Goal: Complete application form

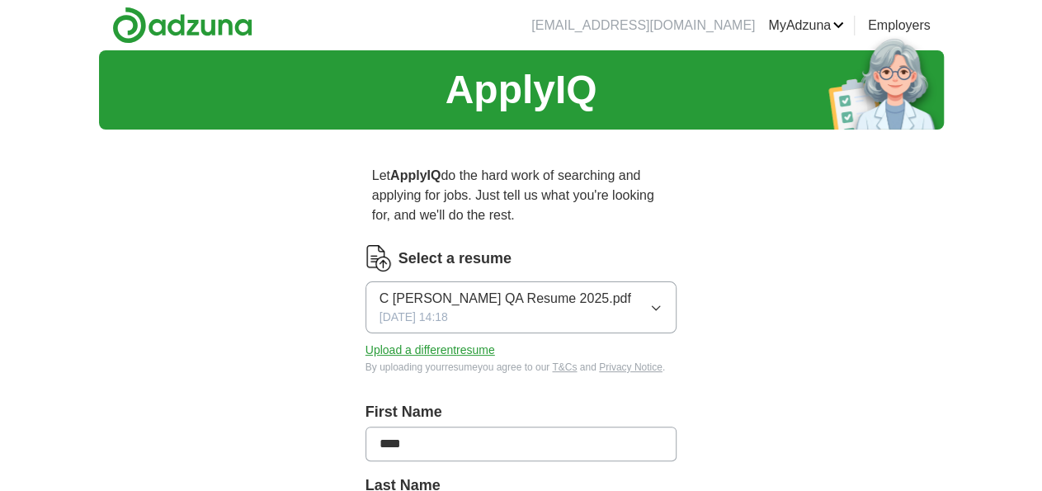
click at [447, 290] on div "C Angelle QA Resume 2025.pdf 09/18/2025, 14:18" at bounding box center [506, 307] width 252 height 37
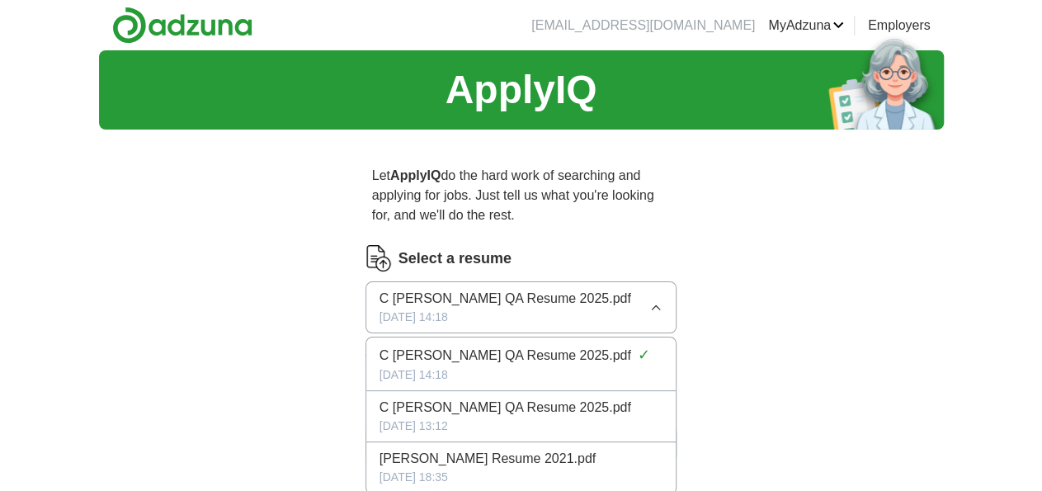
click at [447, 290] on div "C Angelle QA Resume 2025.pdf 09/18/2025, 14:18" at bounding box center [506, 307] width 252 height 37
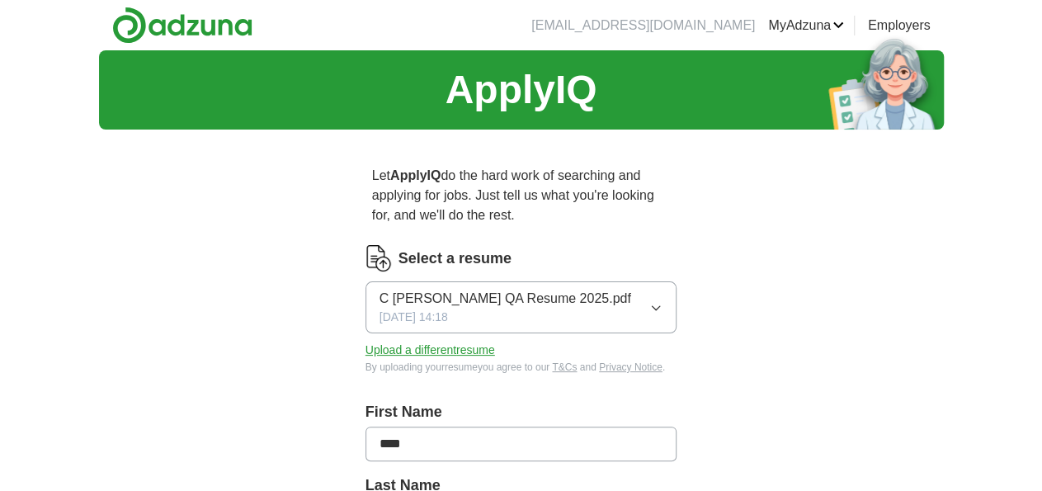
click at [397, 342] on button "Upload a different resume" at bounding box center [431, 350] width 130 height 17
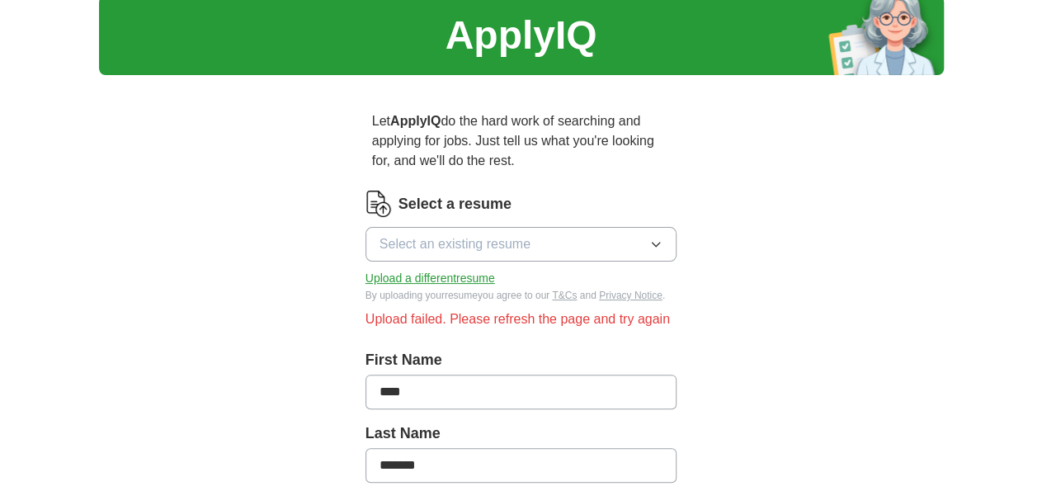
scroll to position [55, 0]
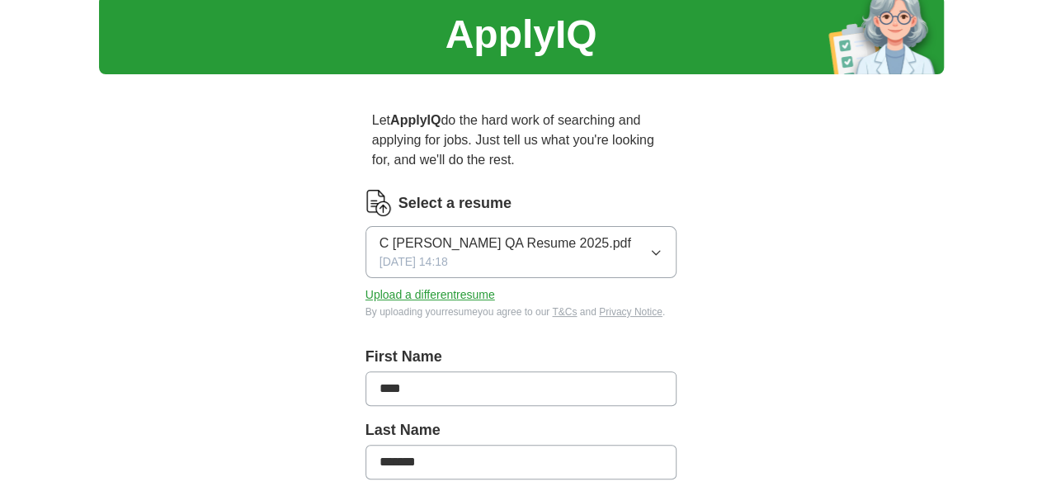
scroll to position [55, 0]
click at [430, 286] on button "Upload a different resume" at bounding box center [431, 294] width 130 height 17
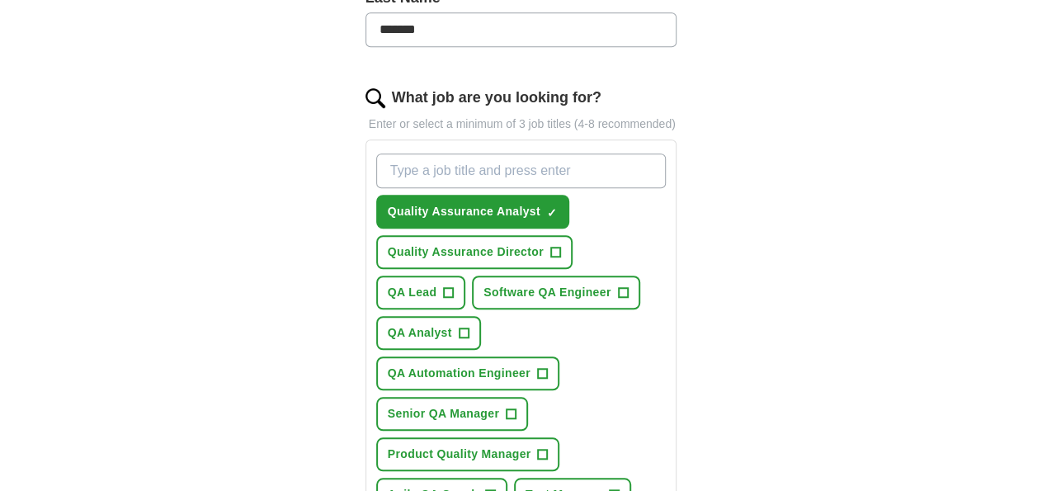
scroll to position [489, 0]
click at [454, 286] on span "+" at bounding box center [449, 292] width 10 height 13
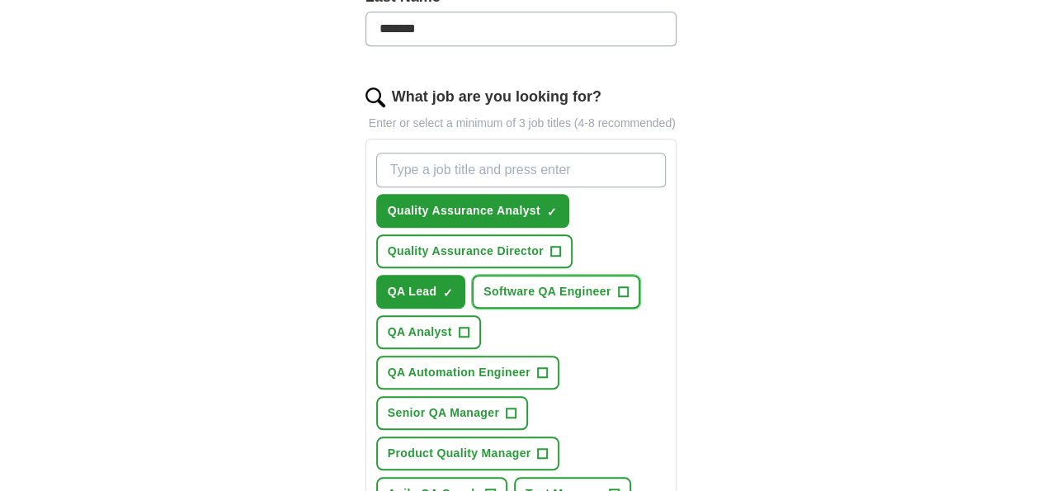
click at [618, 286] on span "+" at bounding box center [623, 292] width 10 height 13
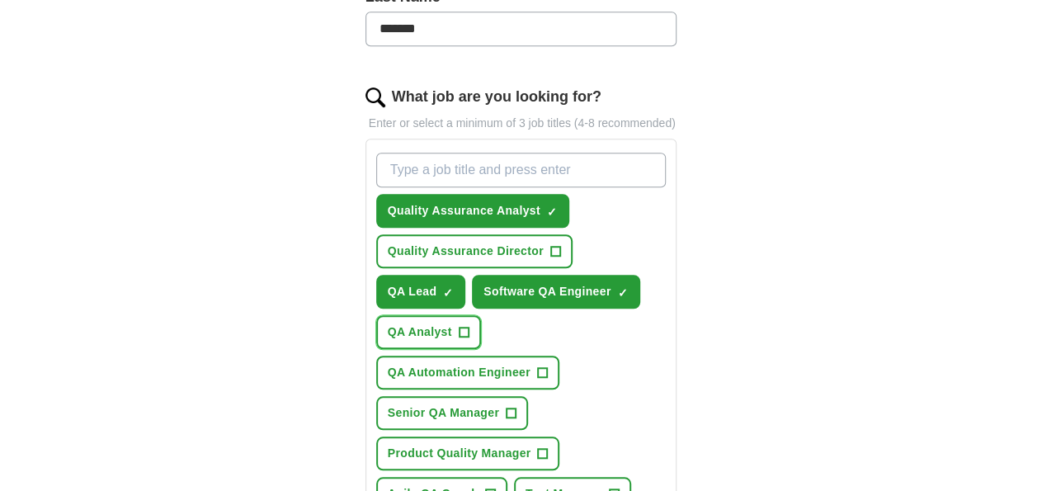
click at [452, 324] on span "QA Analyst" at bounding box center [420, 332] width 64 height 17
click at [495, 488] on span "+" at bounding box center [490, 494] width 10 height 13
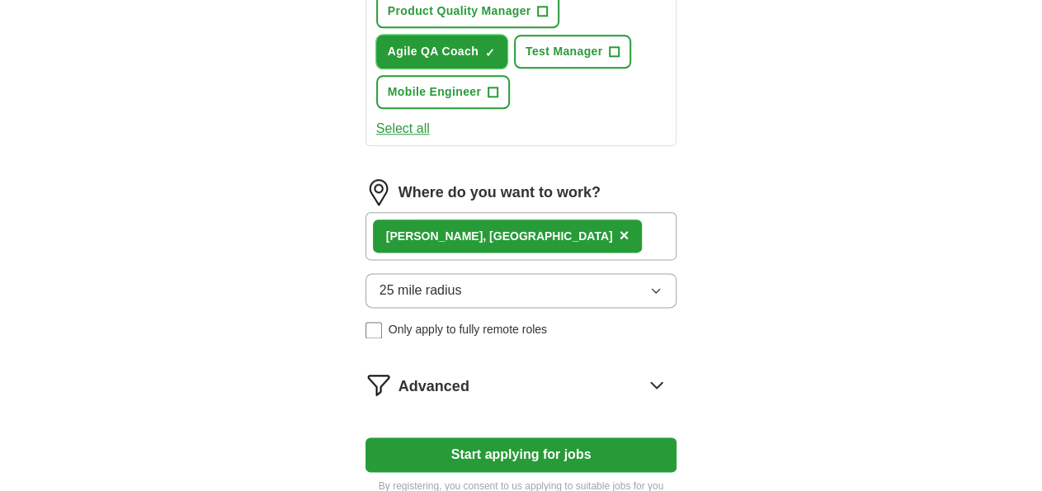
scroll to position [933, 0]
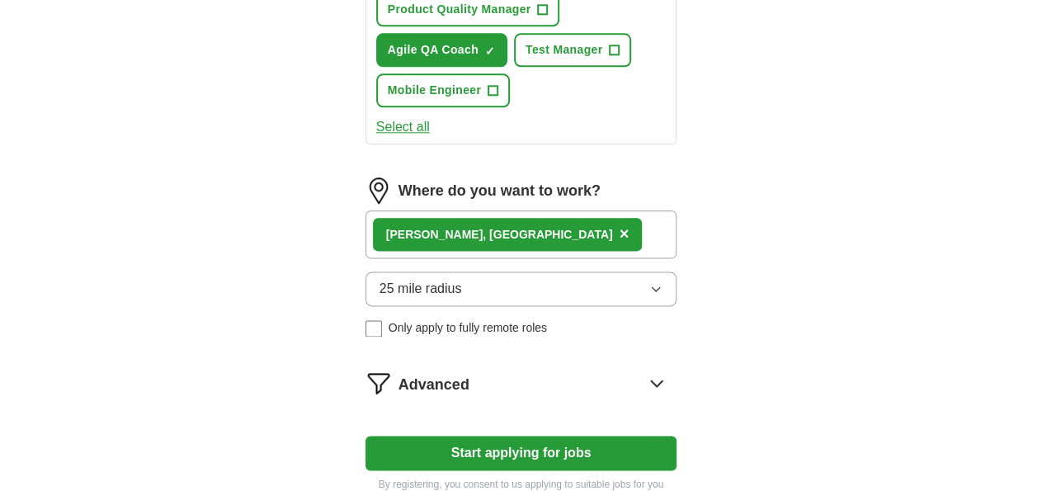
click at [485, 436] on button "Start applying for jobs" at bounding box center [522, 453] width 312 height 35
select select "**"
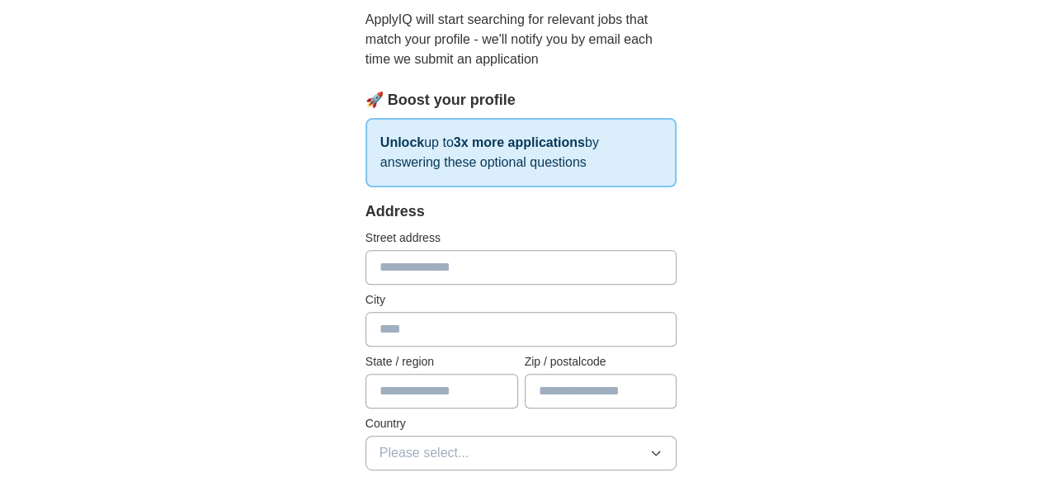
scroll to position [180, 0]
click at [471, 260] on input "text" at bounding box center [522, 265] width 312 height 35
type input "**********"
type input "********"
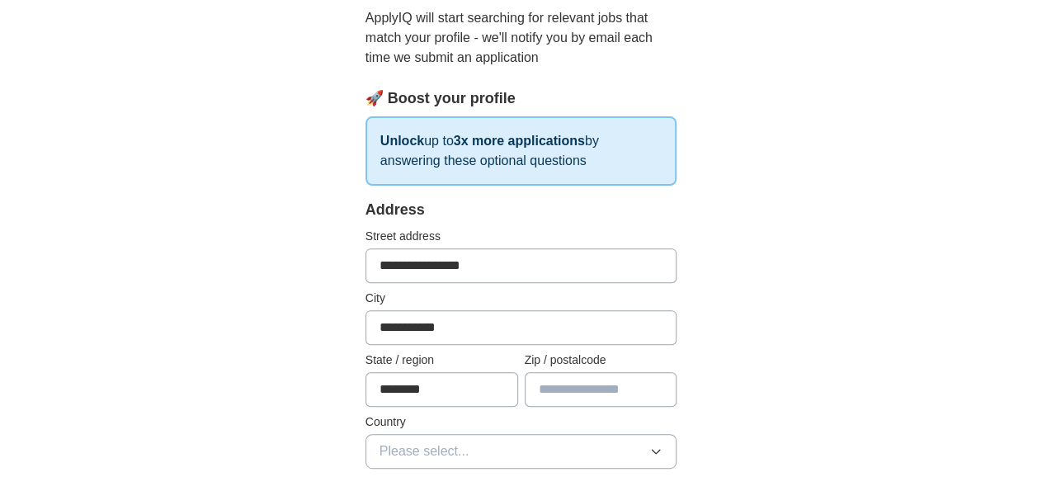
type input "*****"
type input "**********"
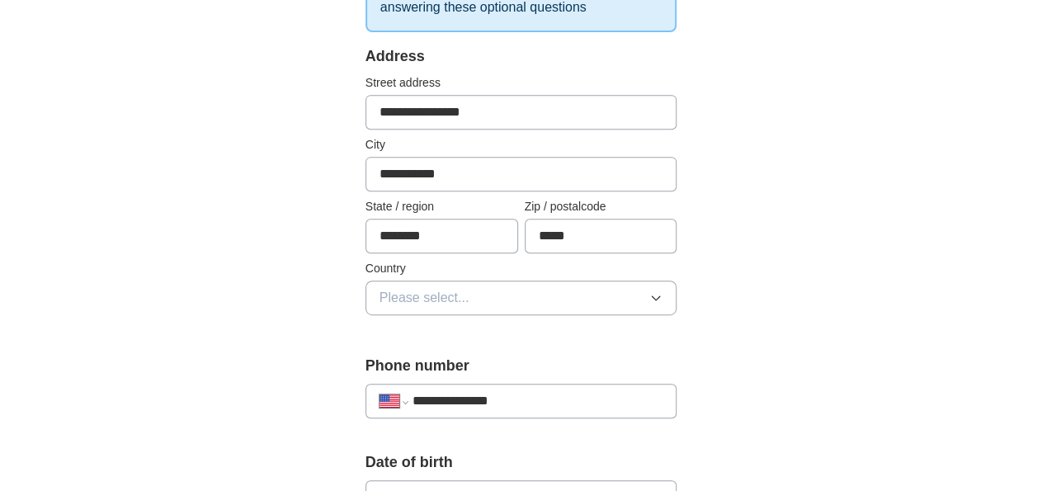
scroll to position [334, 0]
click at [527, 288] on button "Please select..." at bounding box center [522, 297] width 312 height 35
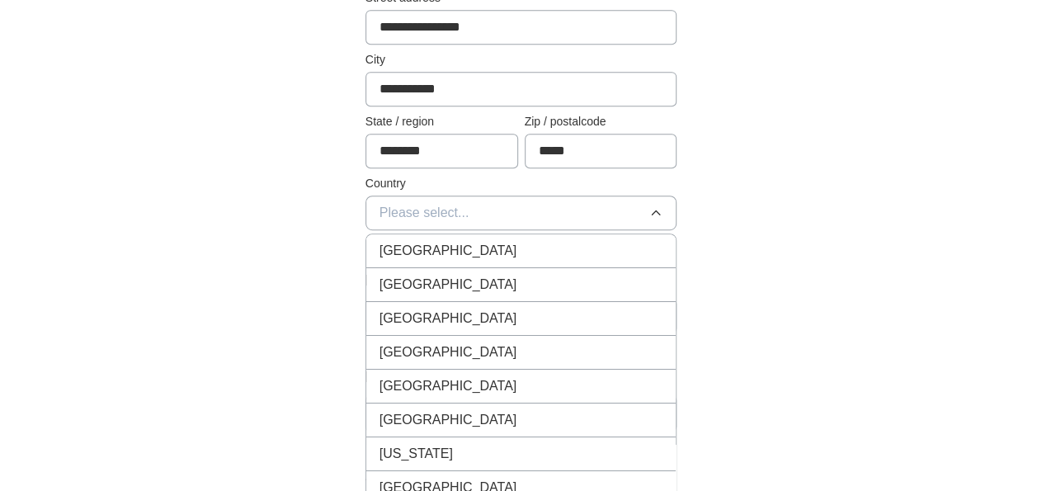
scroll to position [420, 0]
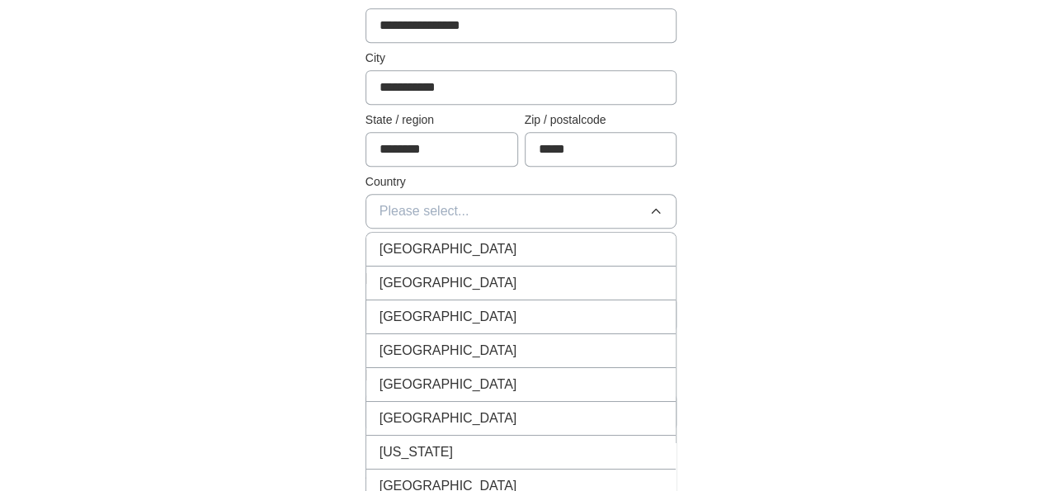
click at [527, 288] on div "United States" at bounding box center [522, 283] width 284 height 20
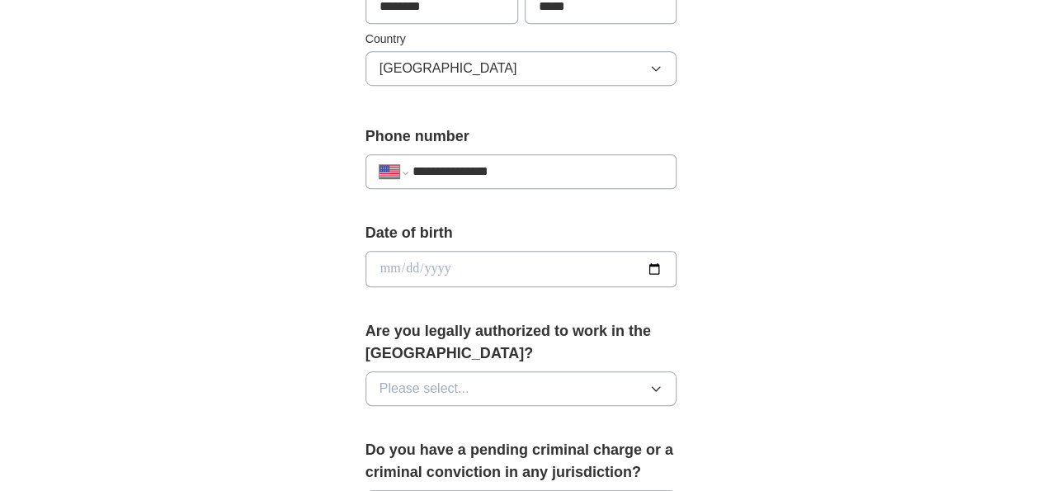
scroll to position [567, 0]
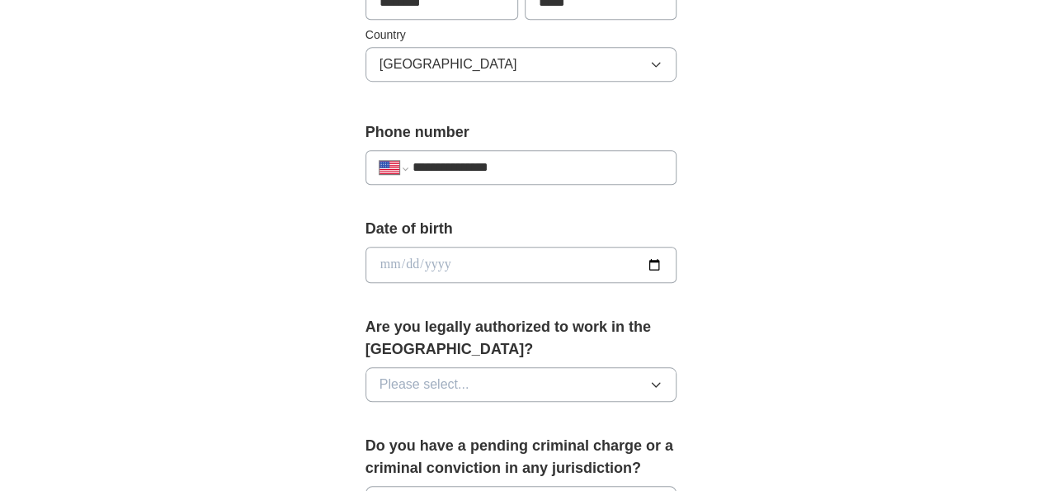
click at [480, 258] on input "date" at bounding box center [522, 265] width 312 height 36
type input "**********"
click at [461, 367] on button "Please select..." at bounding box center [522, 384] width 312 height 35
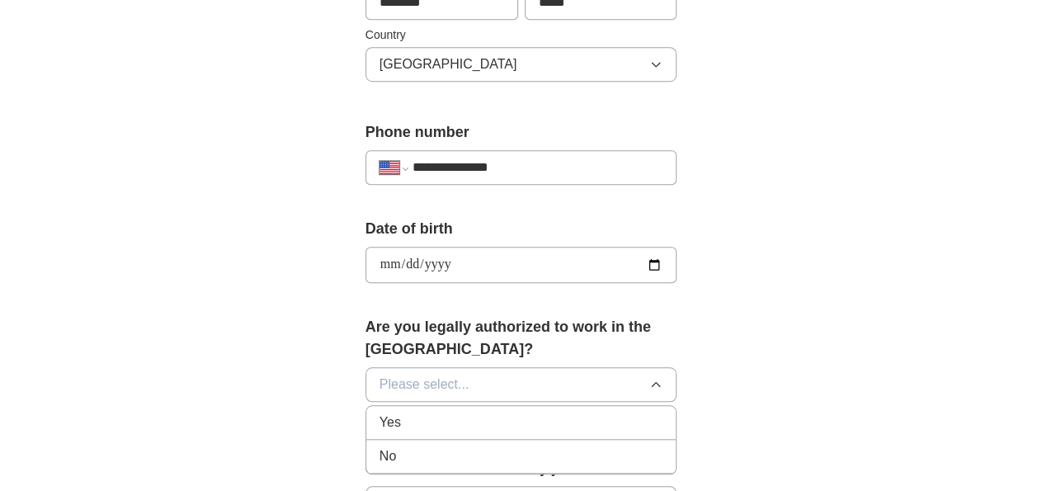
click at [432, 413] on div "Yes" at bounding box center [522, 423] width 284 height 20
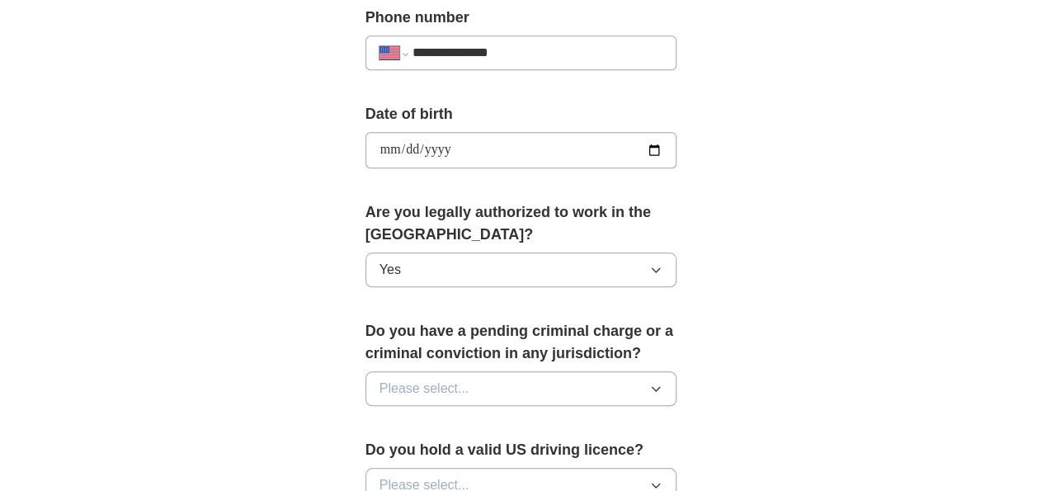
scroll to position [682, 0]
click at [428, 379] on span "Please select..." at bounding box center [425, 389] width 90 height 20
click at [410, 451] on div "No" at bounding box center [522, 461] width 284 height 20
click at [730, 380] on div "**********" at bounding box center [521, 176] width 423 height 1430
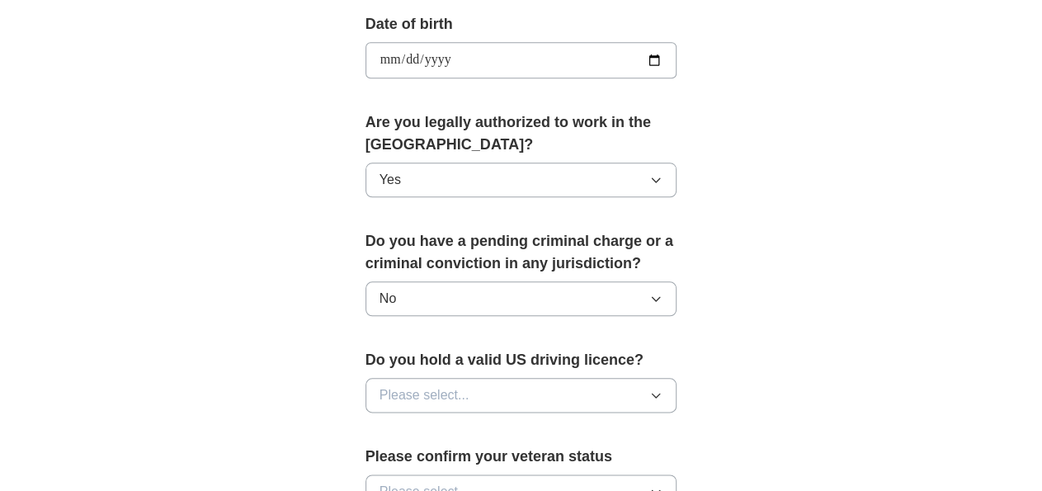
scroll to position [776, 0]
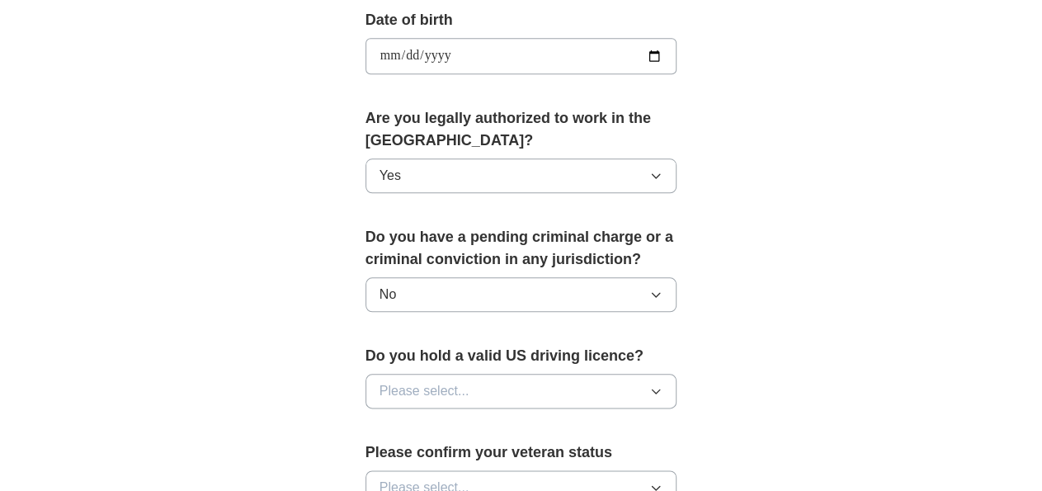
click at [618, 374] on button "Please select..." at bounding box center [522, 391] width 312 height 35
click at [541, 419] on div "Yes" at bounding box center [522, 429] width 284 height 20
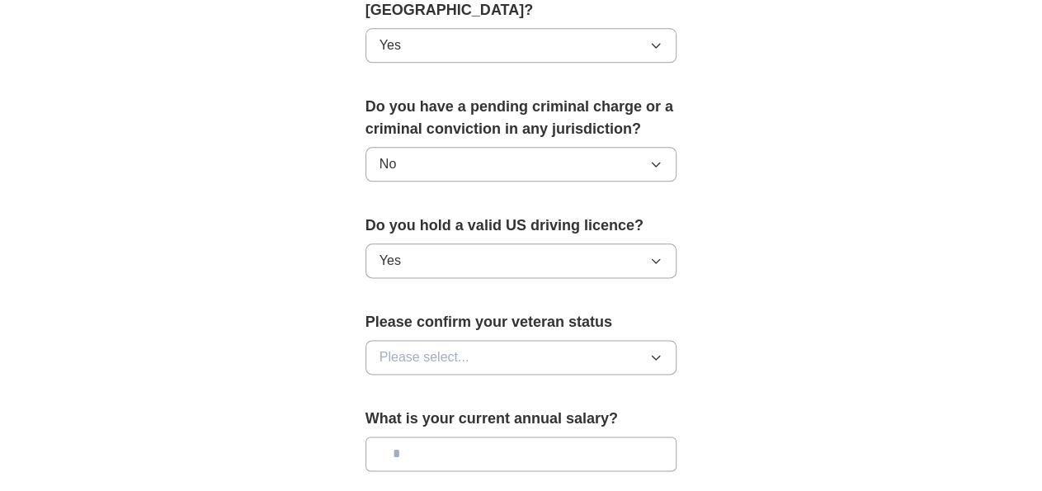
scroll to position [907, 0]
click at [645, 339] on button "Please select..." at bounding box center [522, 356] width 312 height 35
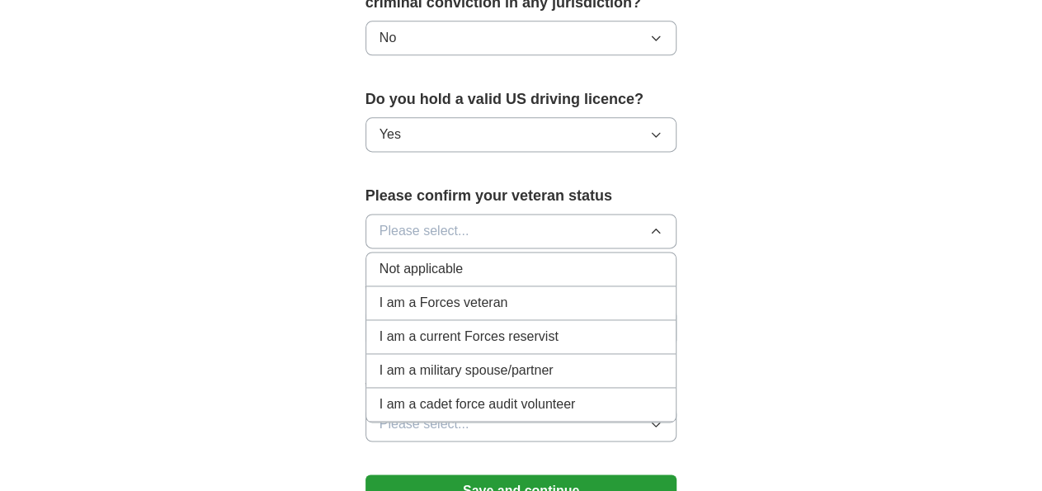
scroll to position [1015, 0]
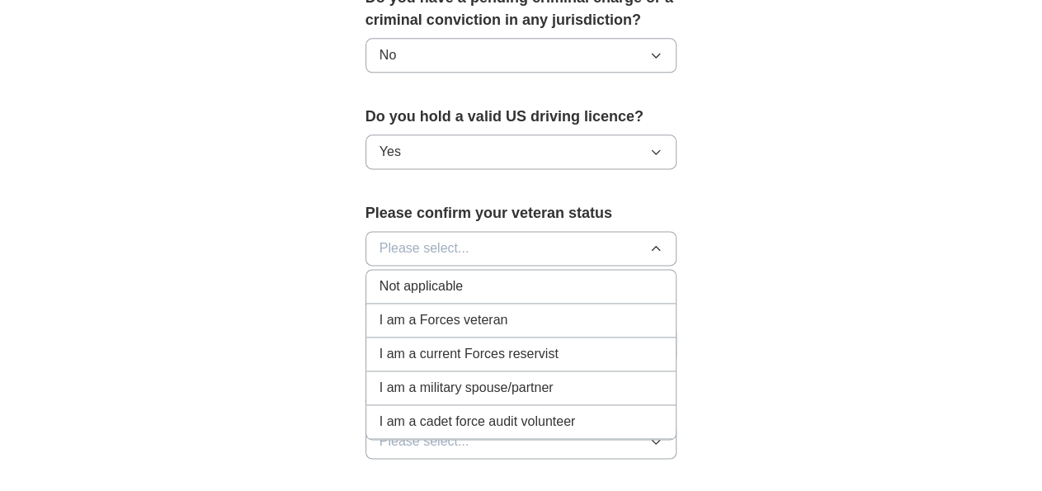
click at [437, 277] on div "Not applicable" at bounding box center [522, 287] width 284 height 20
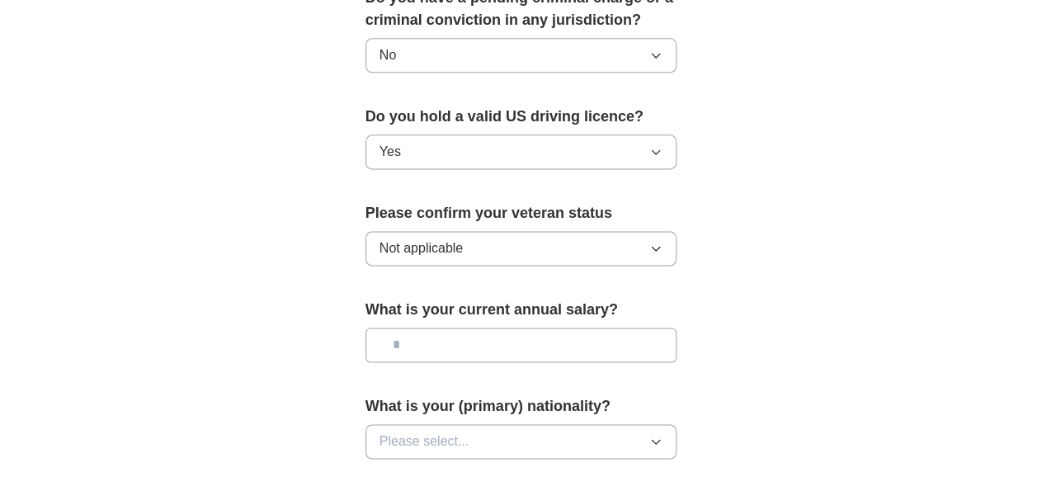
click at [508, 231] on button "Not applicable" at bounding box center [522, 248] width 312 height 35
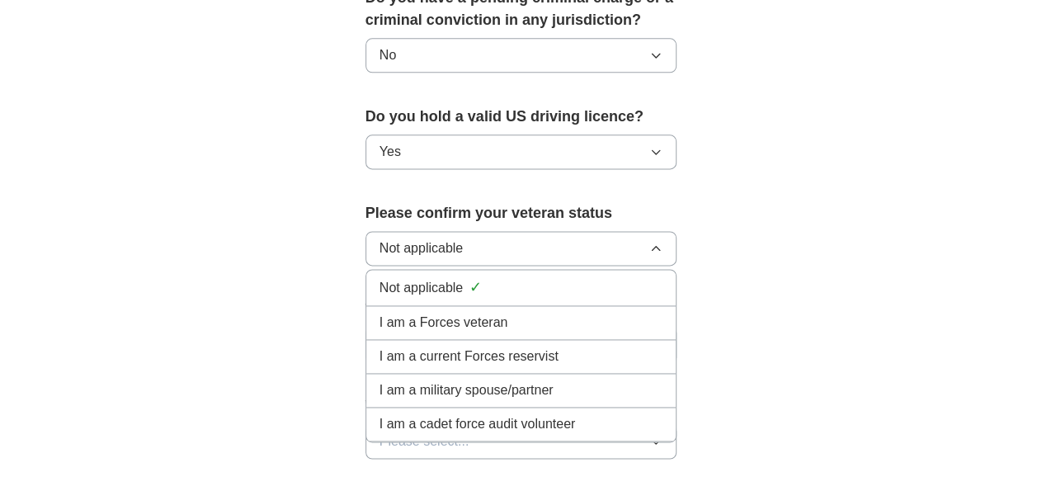
click at [470, 270] on li "Not applicable ✓" at bounding box center [521, 288] width 310 height 36
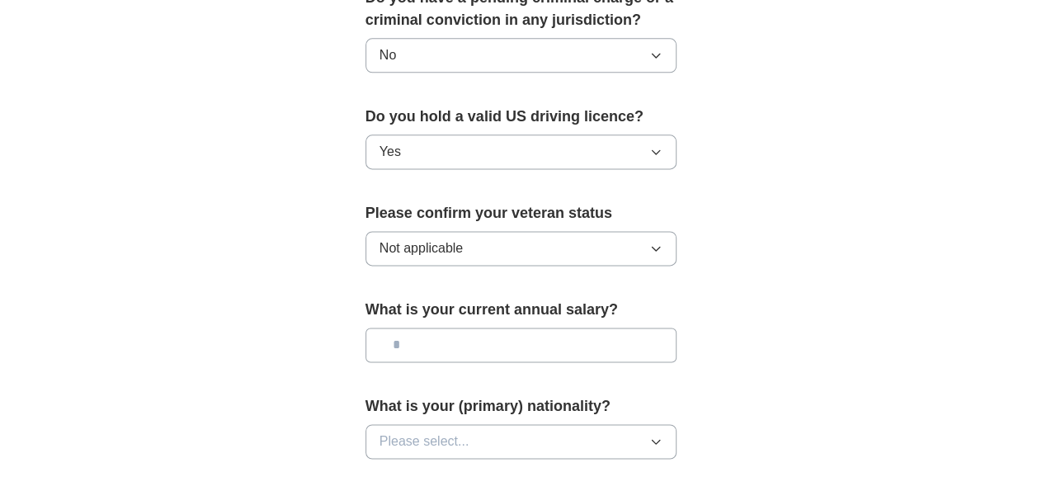
click at [516, 328] on input "text" at bounding box center [522, 345] width 312 height 35
type input "*******"
click at [509, 424] on button "Please select..." at bounding box center [522, 441] width 312 height 35
click at [500, 470] on div "American" at bounding box center [522, 480] width 284 height 20
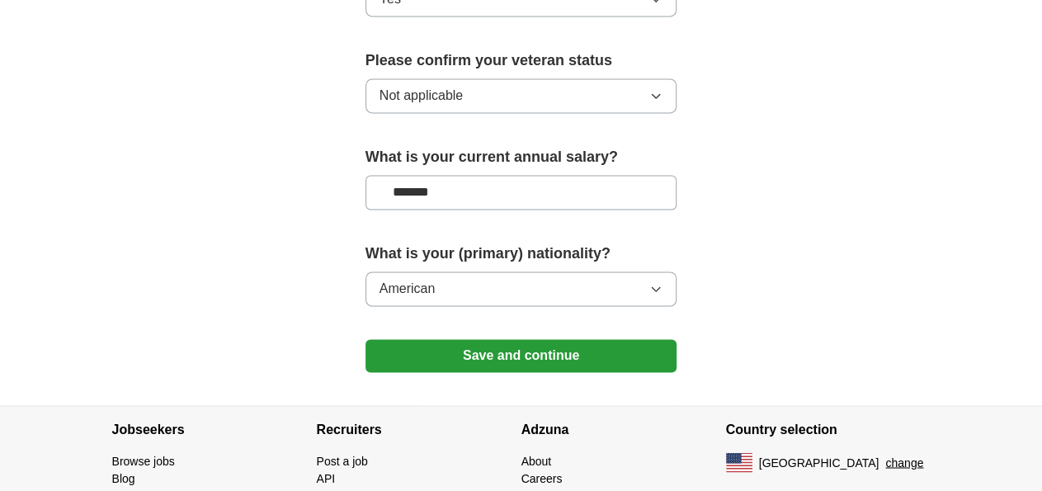
scroll to position [1168, 0]
click at [605, 339] on button "Save and continue" at bounding box center [522, 355] width 312 height 33
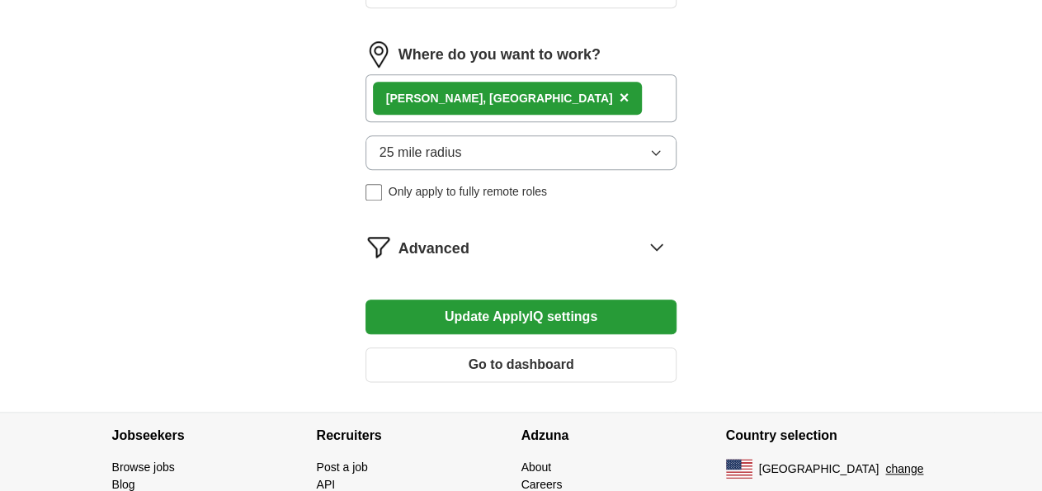
scroll to position [837, 0]
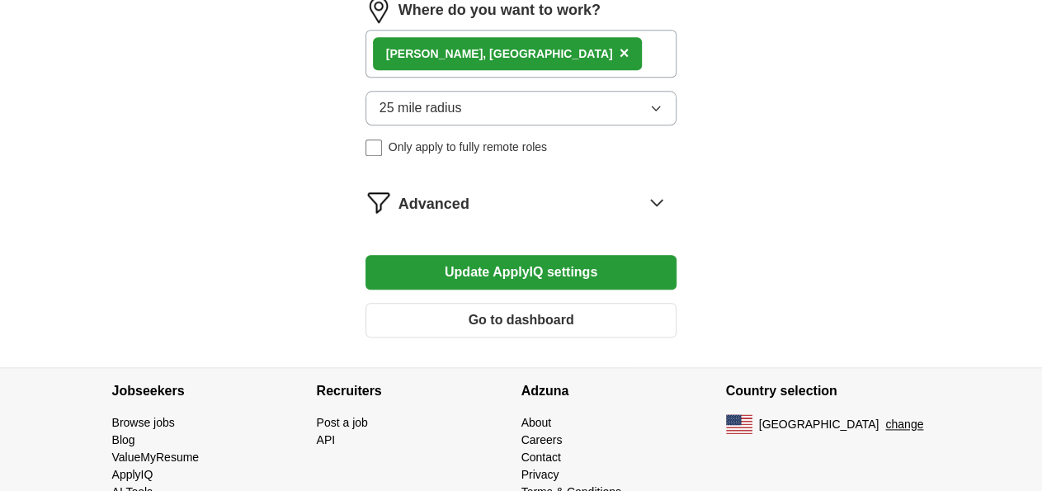
click at [532, 255] on button "Update ApplyIQ settings" at bounding box center [522, 272] width 312 height 35
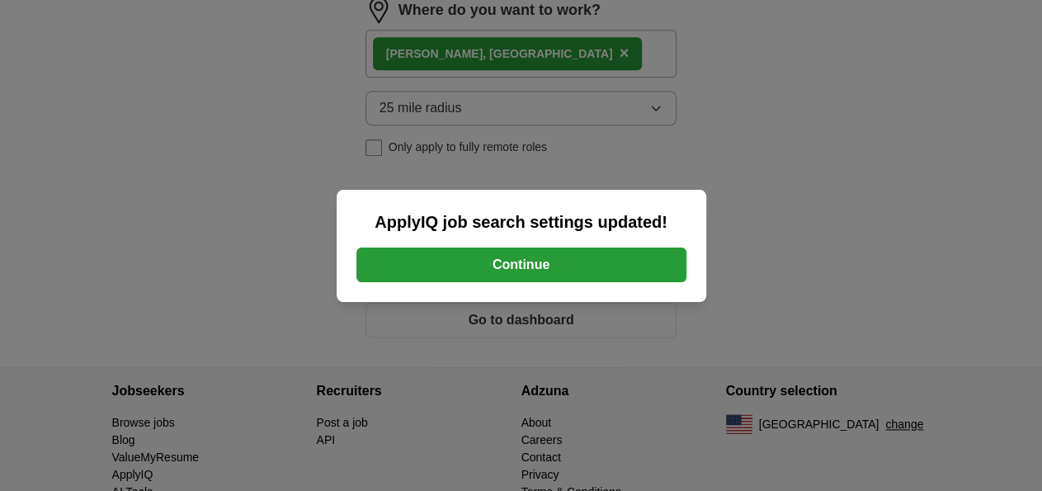
click at [523, 260] on button "Continue" at bounding box center [522, 265] width 330 height 35
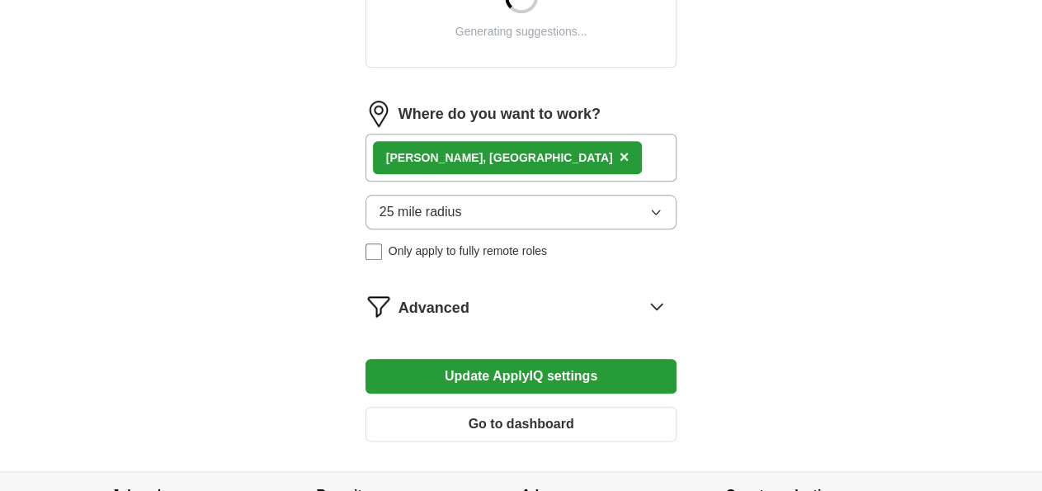
scroll to position [762, 0]
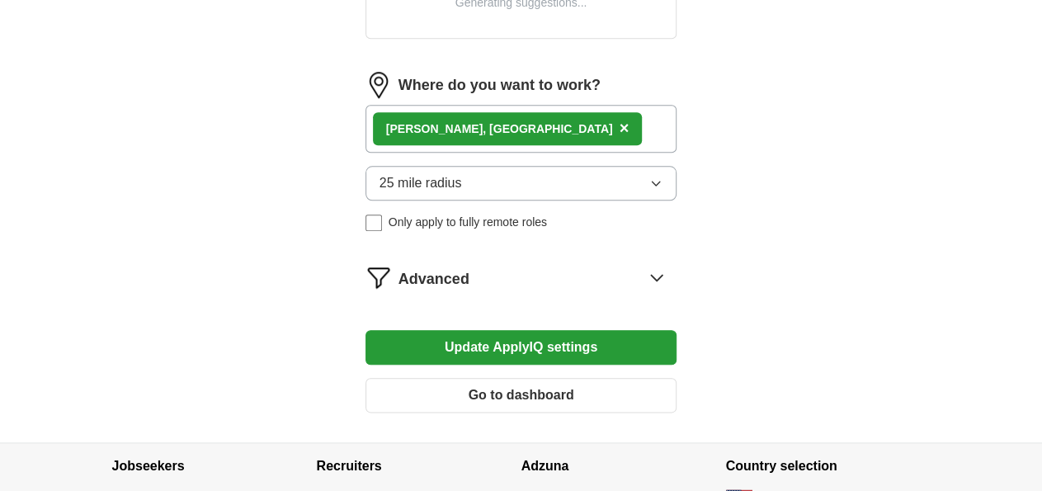
click at [543, 378] on button "Go to dashboard" at bounding box center [522, 395] width 312 height 35
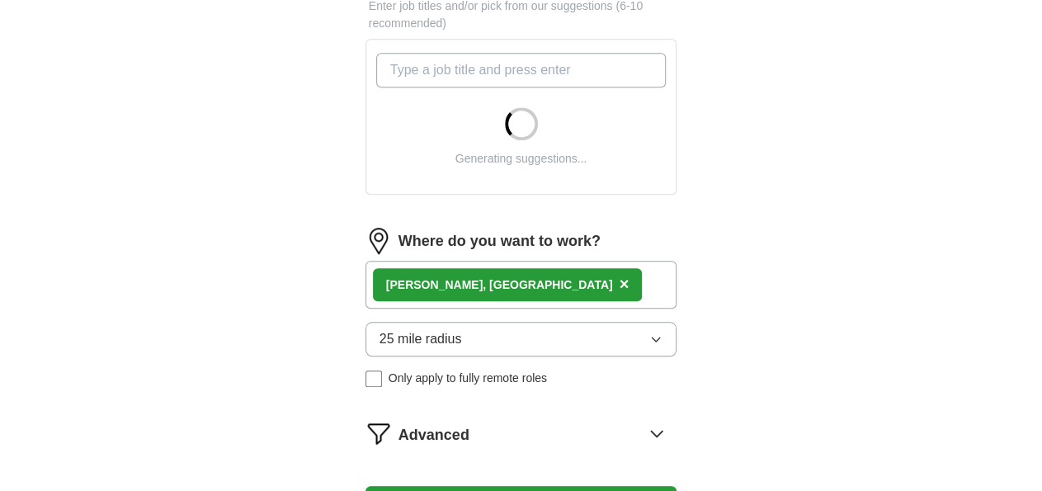
scroll to position [793, 0]
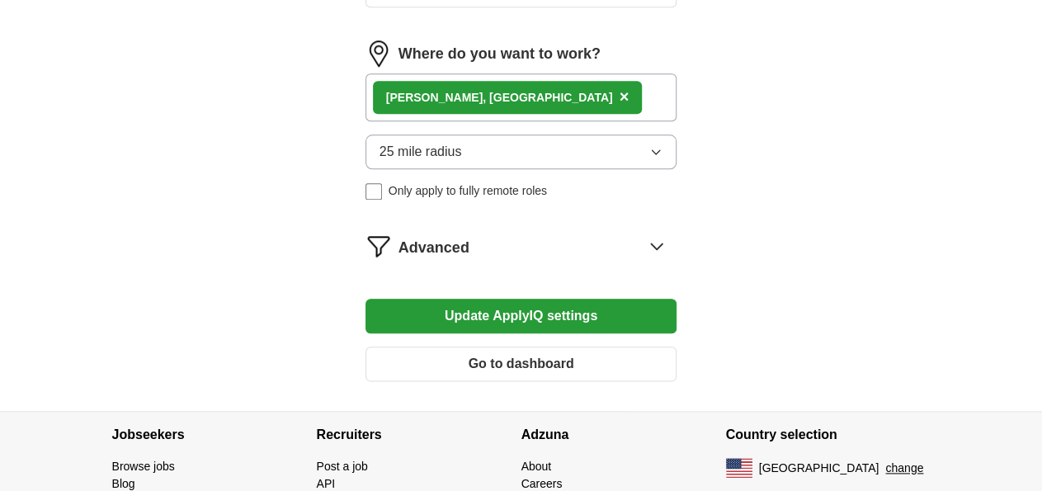
click at [420, 237] on span "Advanced" at bounding box center [434, 248] width 71 height 22
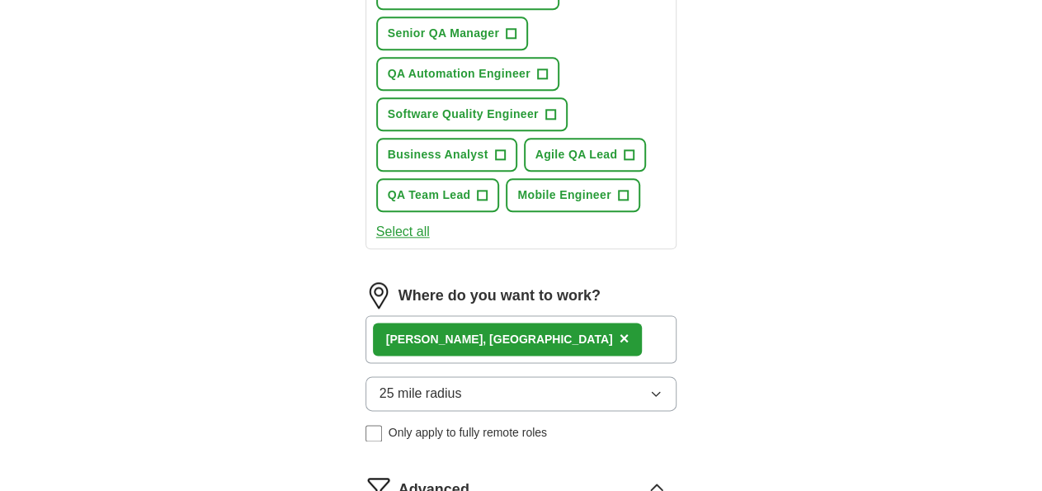
scroll to position [1138, 0]
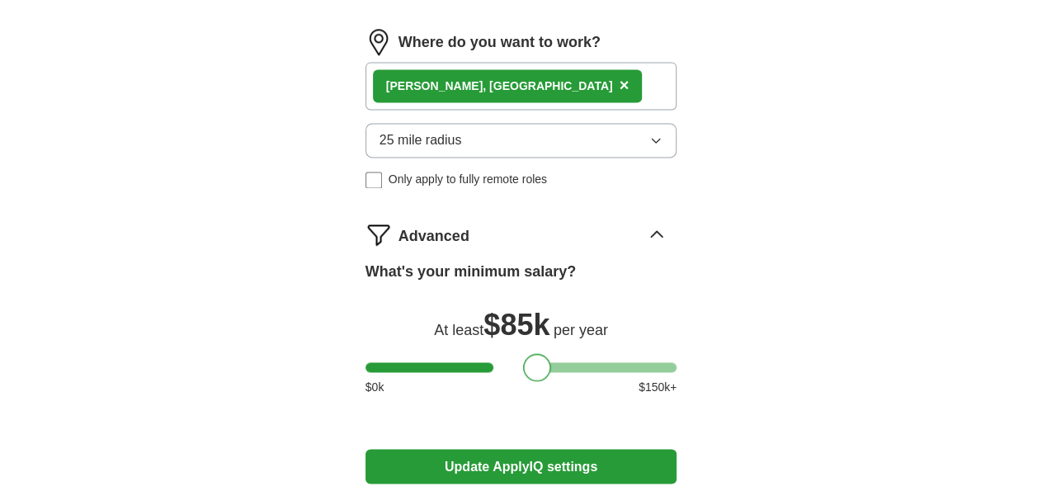
drag, startPoint x: 673, startPoint y: 248, endPoint x: 506, endPoint y: 258, distance: 167.1
click at [523, 354] on div at bounding box center [537, 368] width 28 height 28
click at [451, 450] on button "Update ApplyIQ settings" at bounding box center [522, 467] width 312 height 35
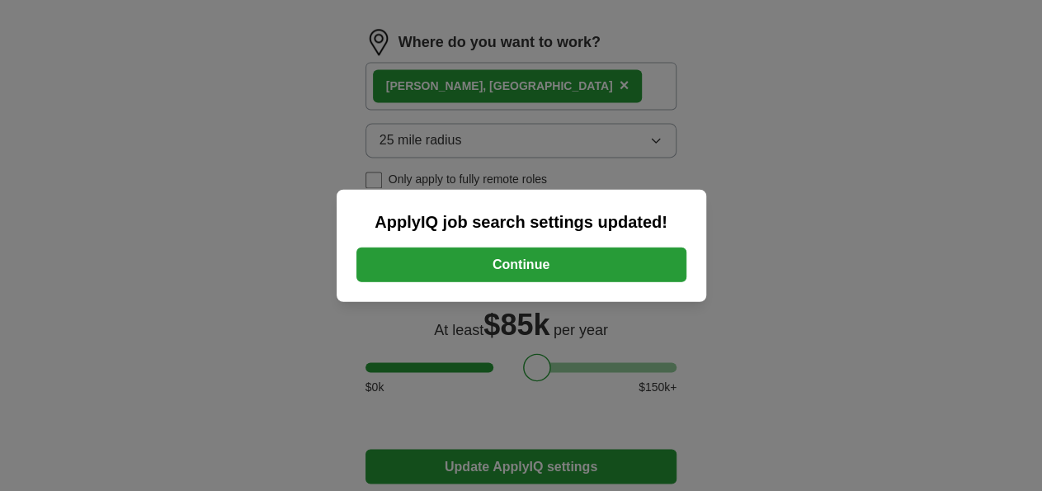
click at [488, 274] on button "Continue" at bounding box center [522, 265] width 330 height 35
